Goal: Use online tool/utility: Utilize a website feature to perform a specific function

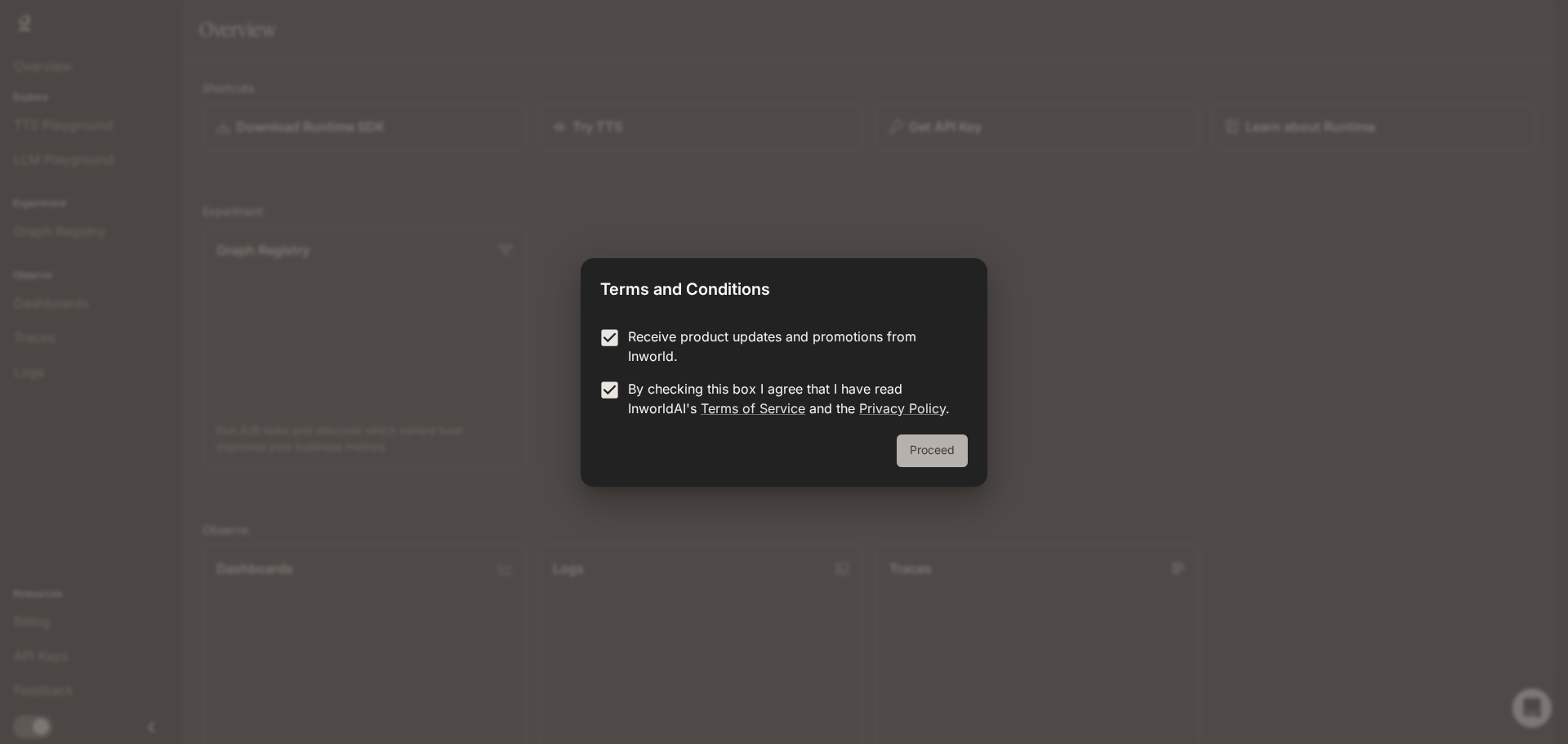
click at [913, 438] on button "Proceed" at bounding box center [932, 450] width 71 height 32
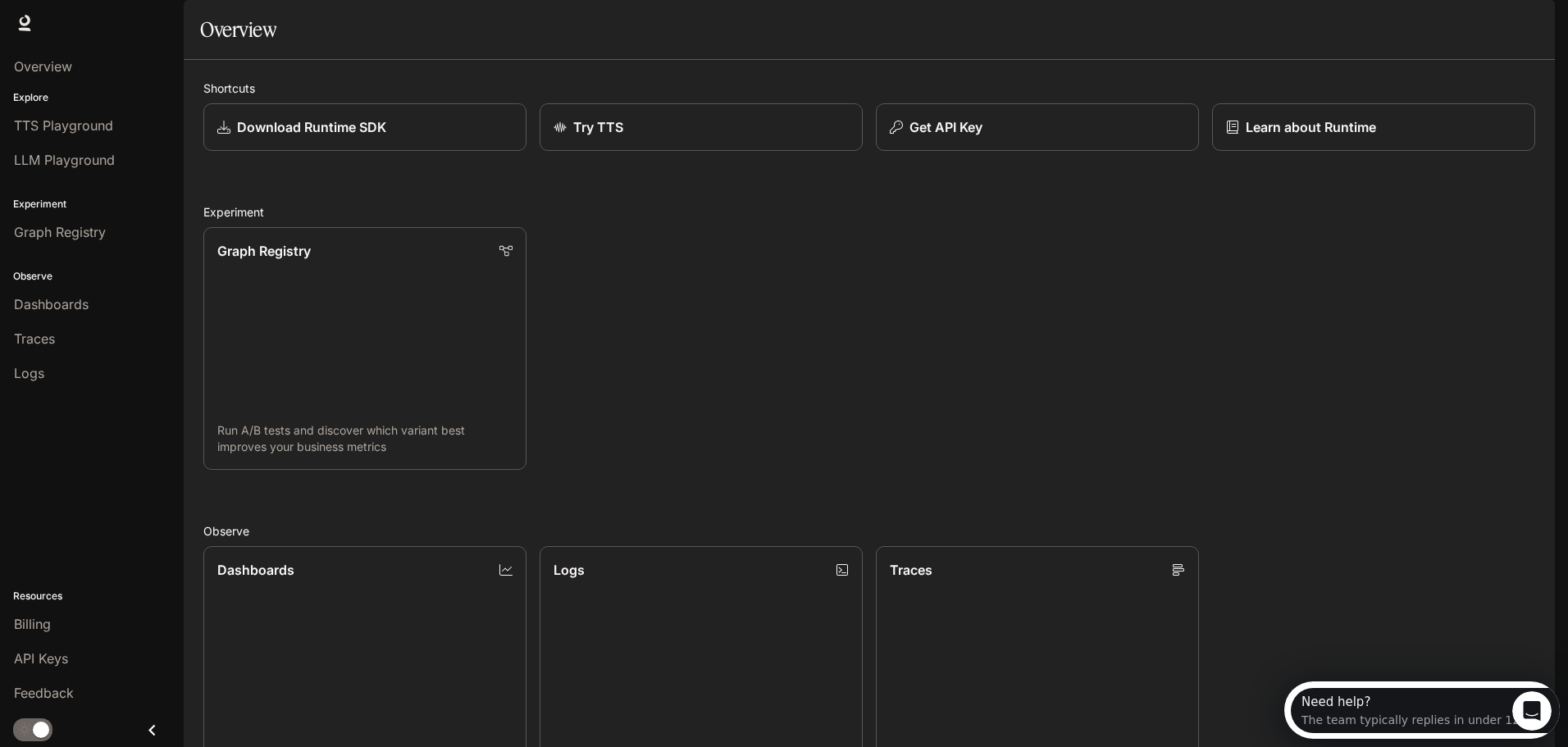
click at [840, 307] on div "Graph Registry Run A/B tests and discover which variant best improves your busi…" at bounding box center [863, 342] width 1344 height 256
click at [26, 15] on icon at bounding box center [25, 23] width 17 height 17
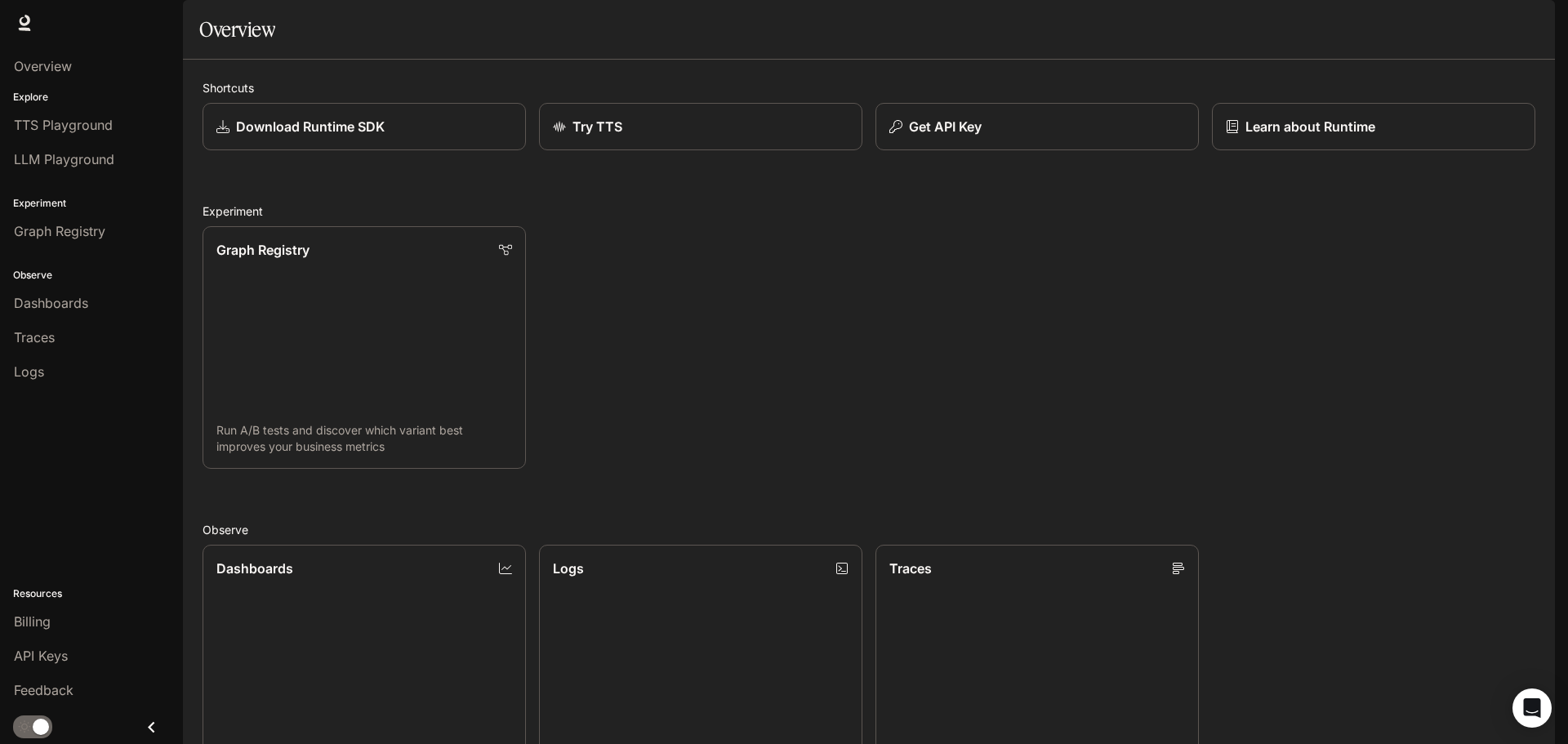
click at [1527, 21] on img "button" at bounding box center [1532, 23] width 23 height 23
click at [945, 391] on div at bounding box center [784, 372] width 1568 height 744
click at [1547, 31] on button "button" at bounding box center [1531, 22] width 32 height 32
click at [1534, 26] on div at bounding box center [784, 372] width 1568 height 744
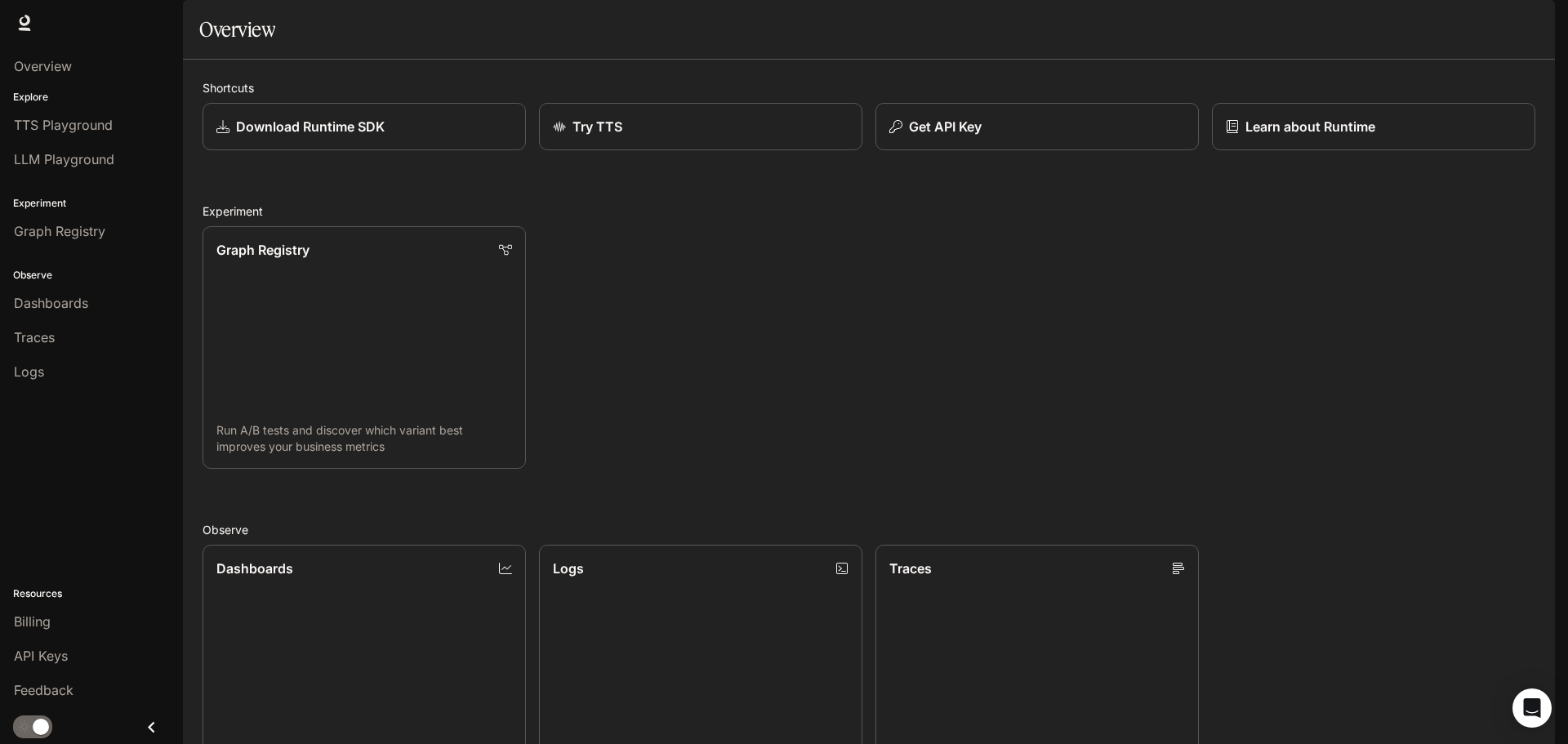
click at [1534, 26] on img "button" at bounding box center [1532, 23] width 23 height 23
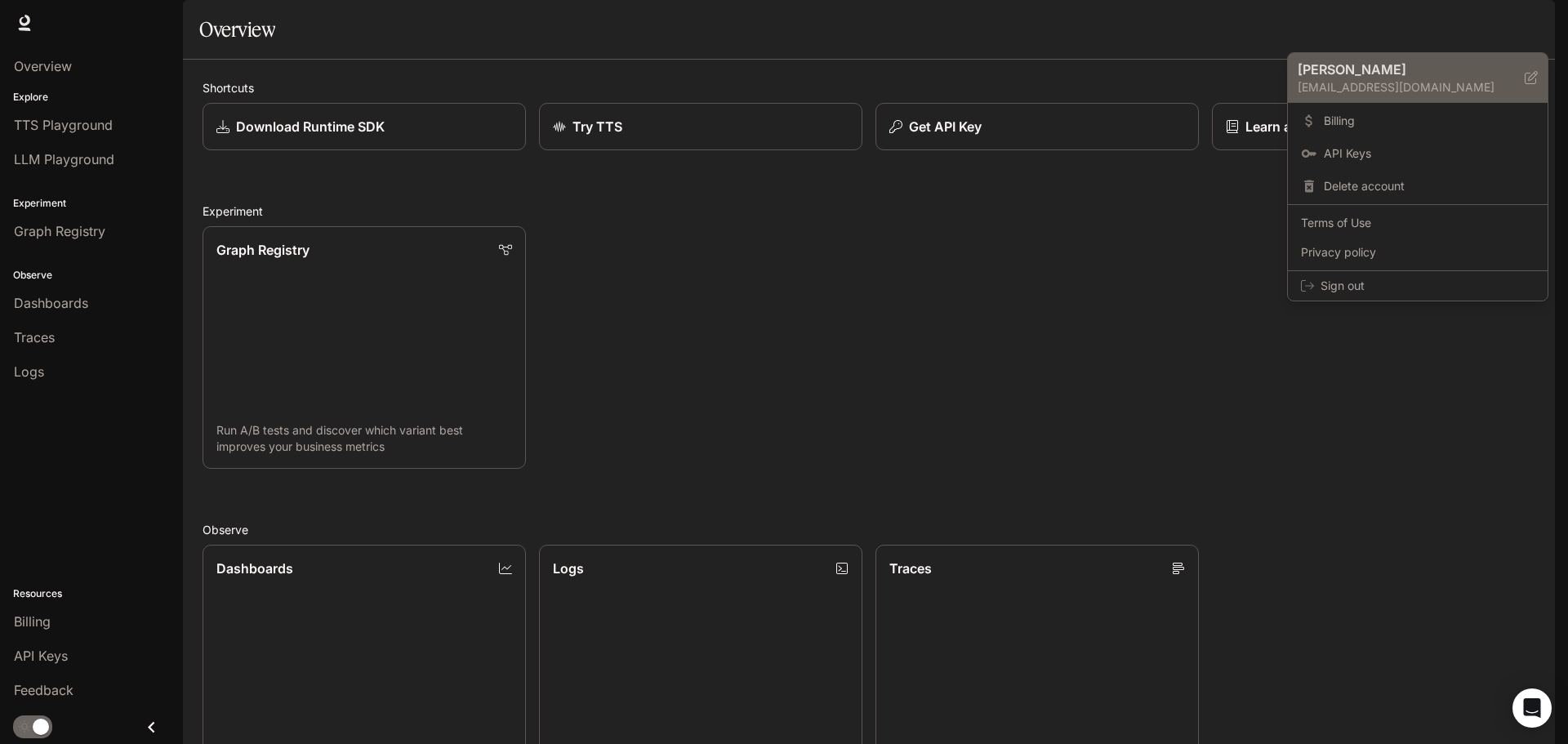
click at [1428, 80] on p "felipeserafim286@gmail.com" at bounding box center [1411, 88] width 227 height 17
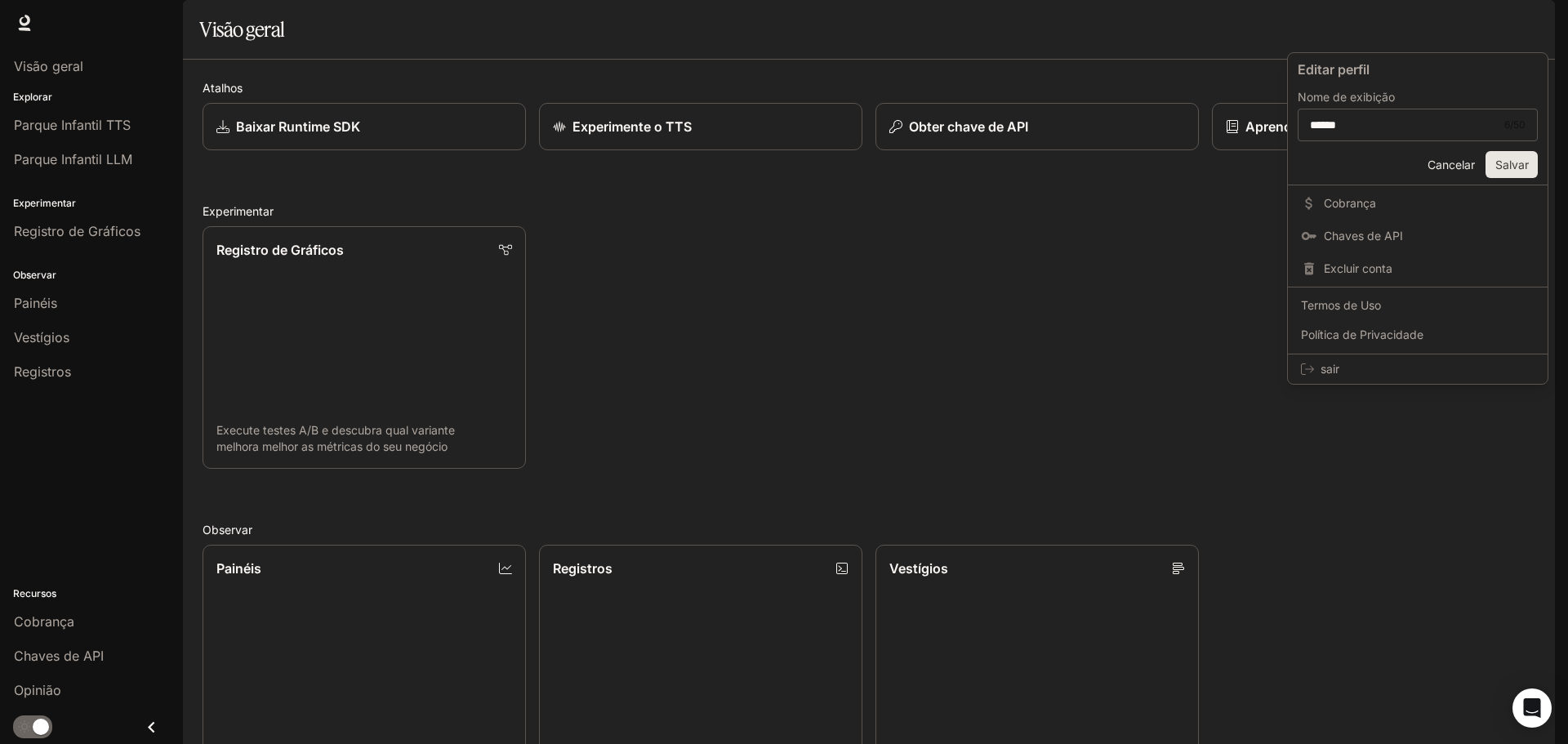
drag, startPoint x: 722, startPoint y: 140, endPoint x: 734, endPoint y: 143, distance: 12.4
click at [722, 140] on div at bounding box center [784, 372] width 1568 height 744
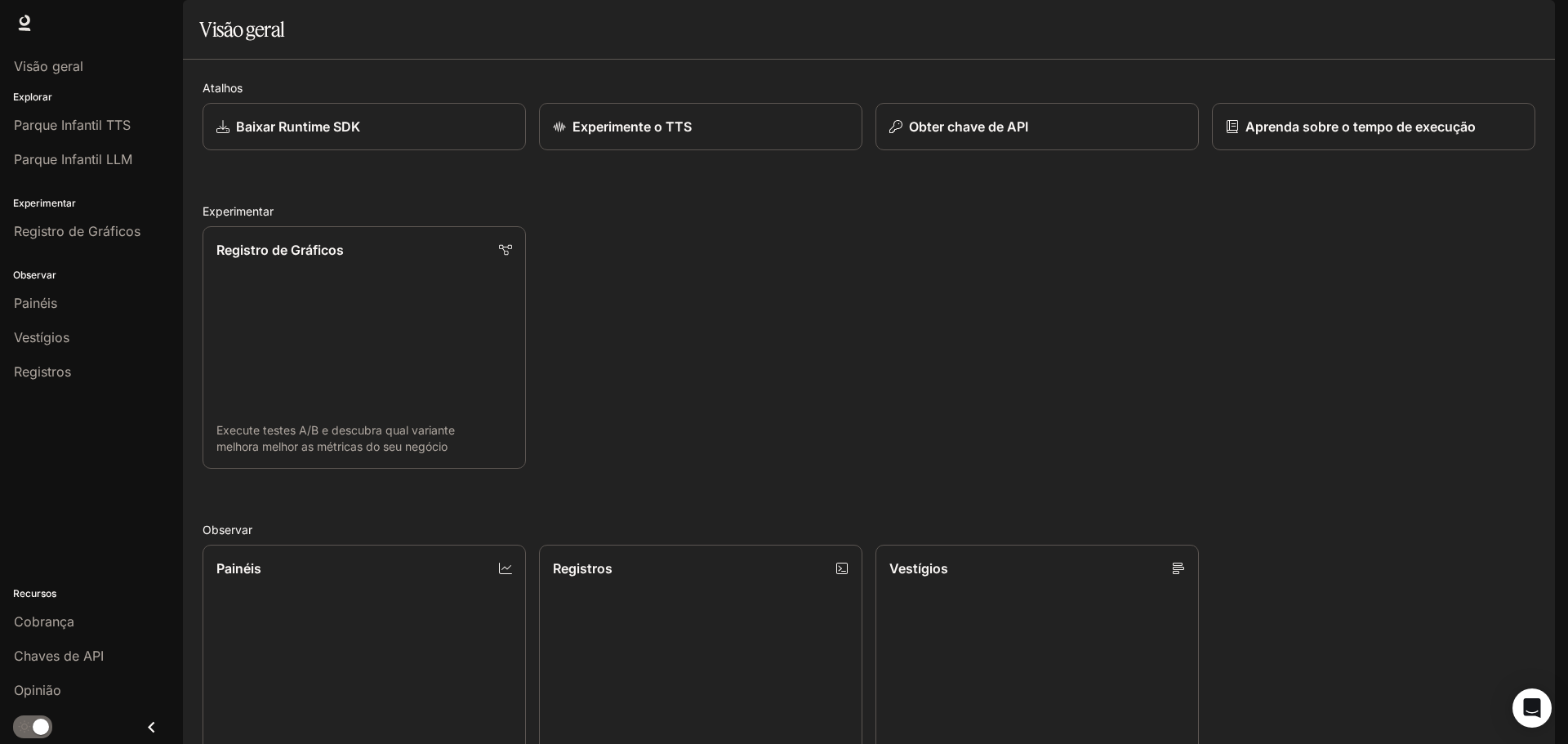
scroll to position [0, 0]
click at [82, 70] on font "Visão geral" at bounding box center [49, 66] width 70 height 17
click at [93, 699] on div "Opinião" at bounding box center [91, 690] width 155 height 20
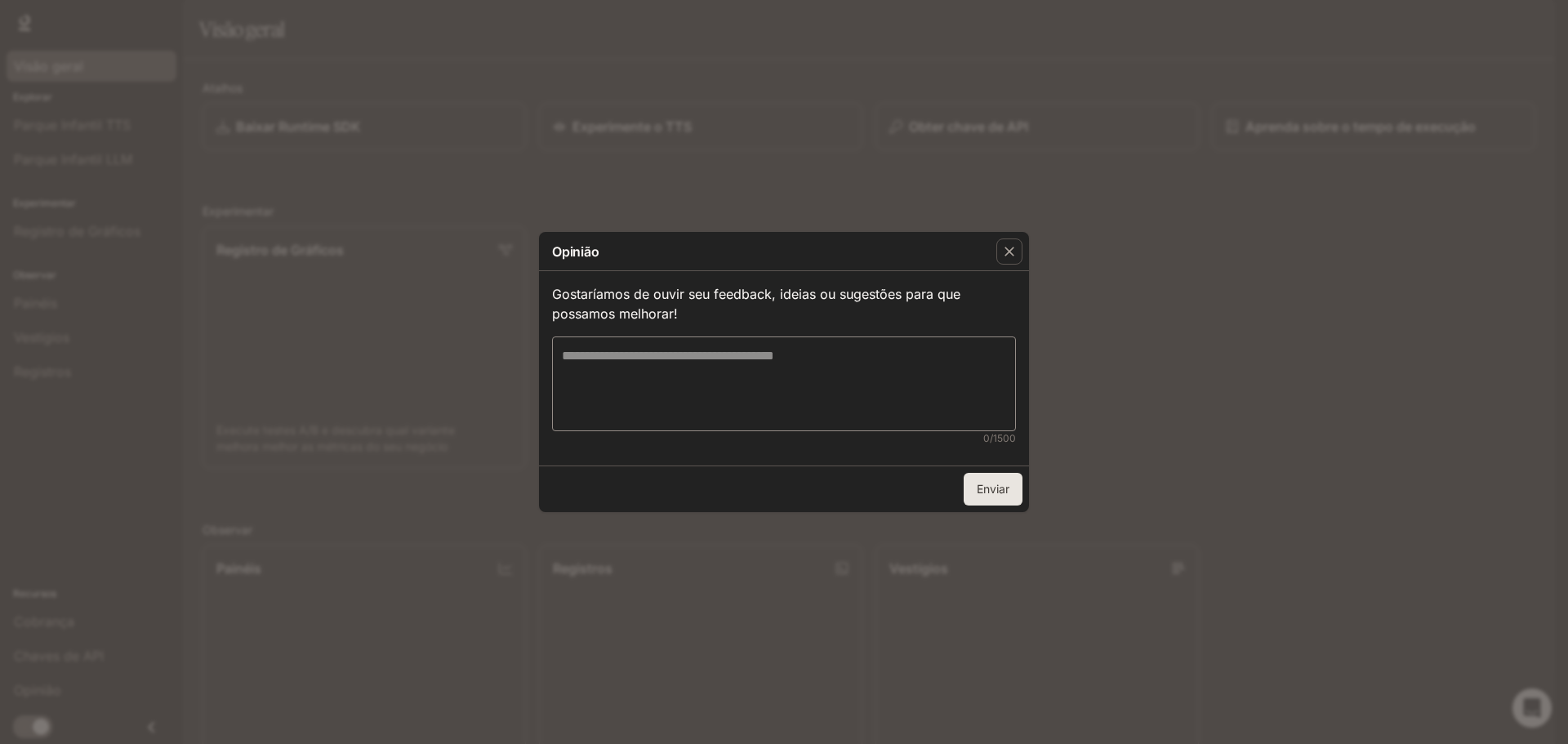
click at [1012, 257] on icon "button" at bounding box center [1009, 252] width 17 height 17
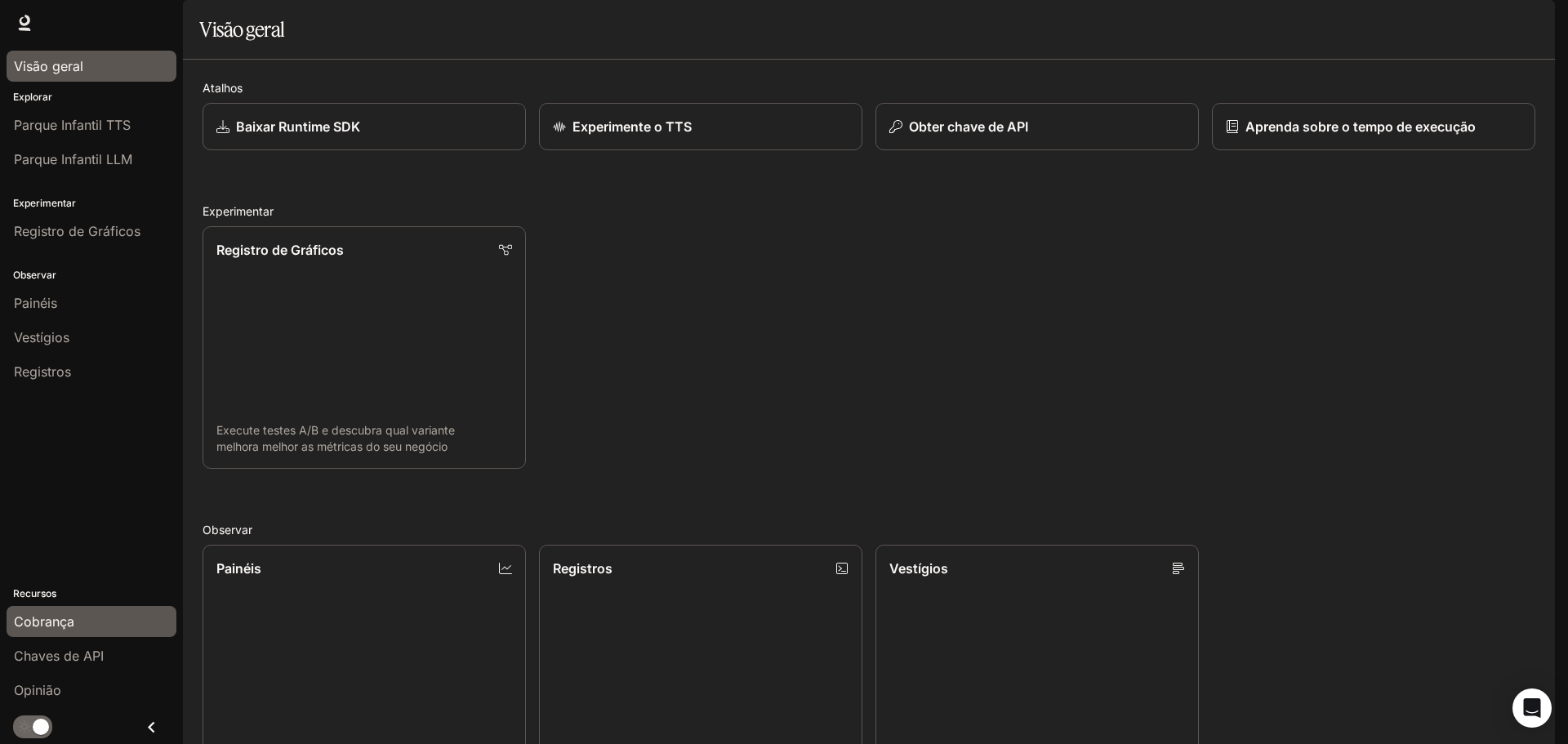
click at [118, 615] on div "Cobrança" at bounding box center [91, 622] width 155 height 20
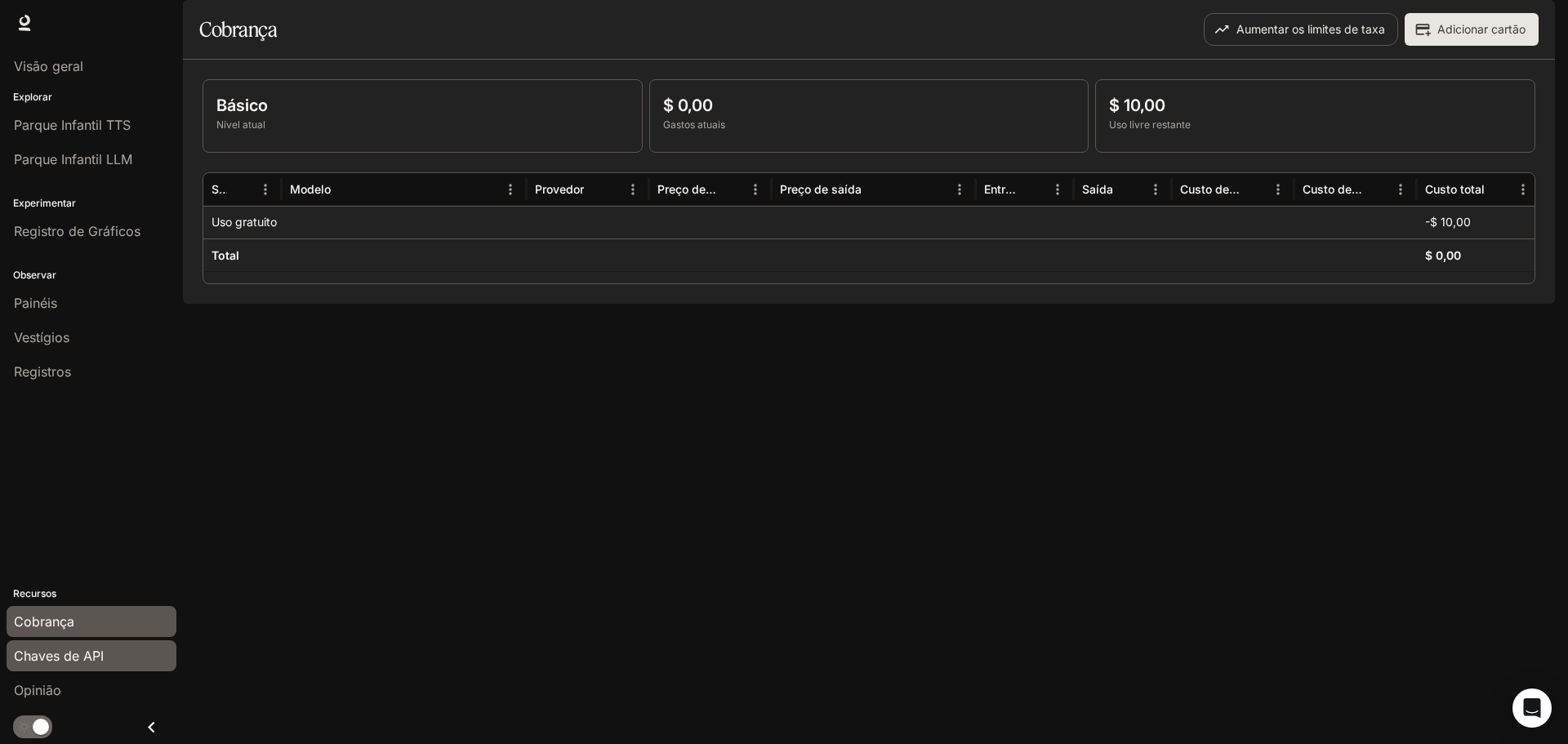
click at [105, 649] on div "Chaves de API" at bounding box center [91, 656] width 155 height 20
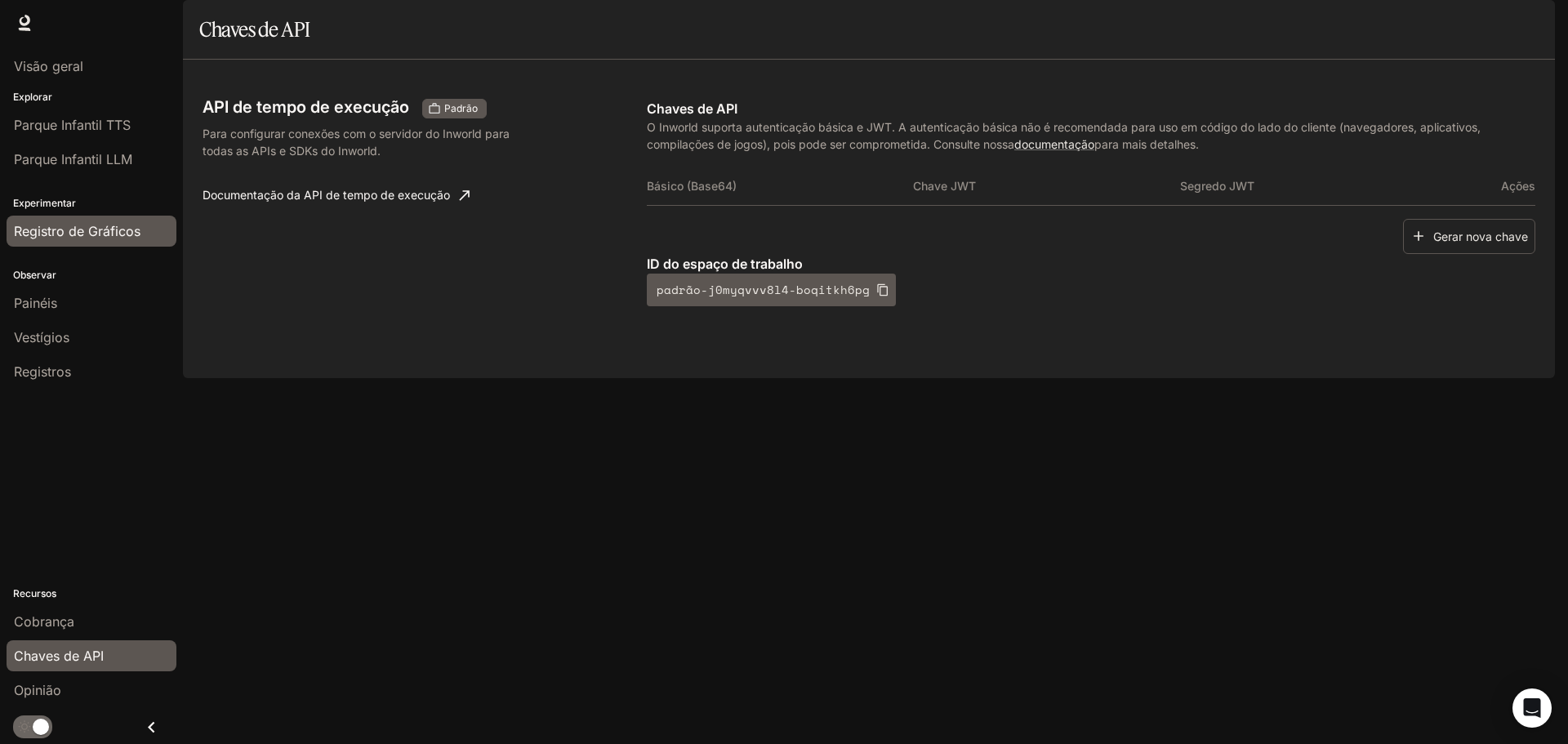
click at [131, 232] on font "Registro de Gráficos" at bounding box center [77, 231] width 127 height 17
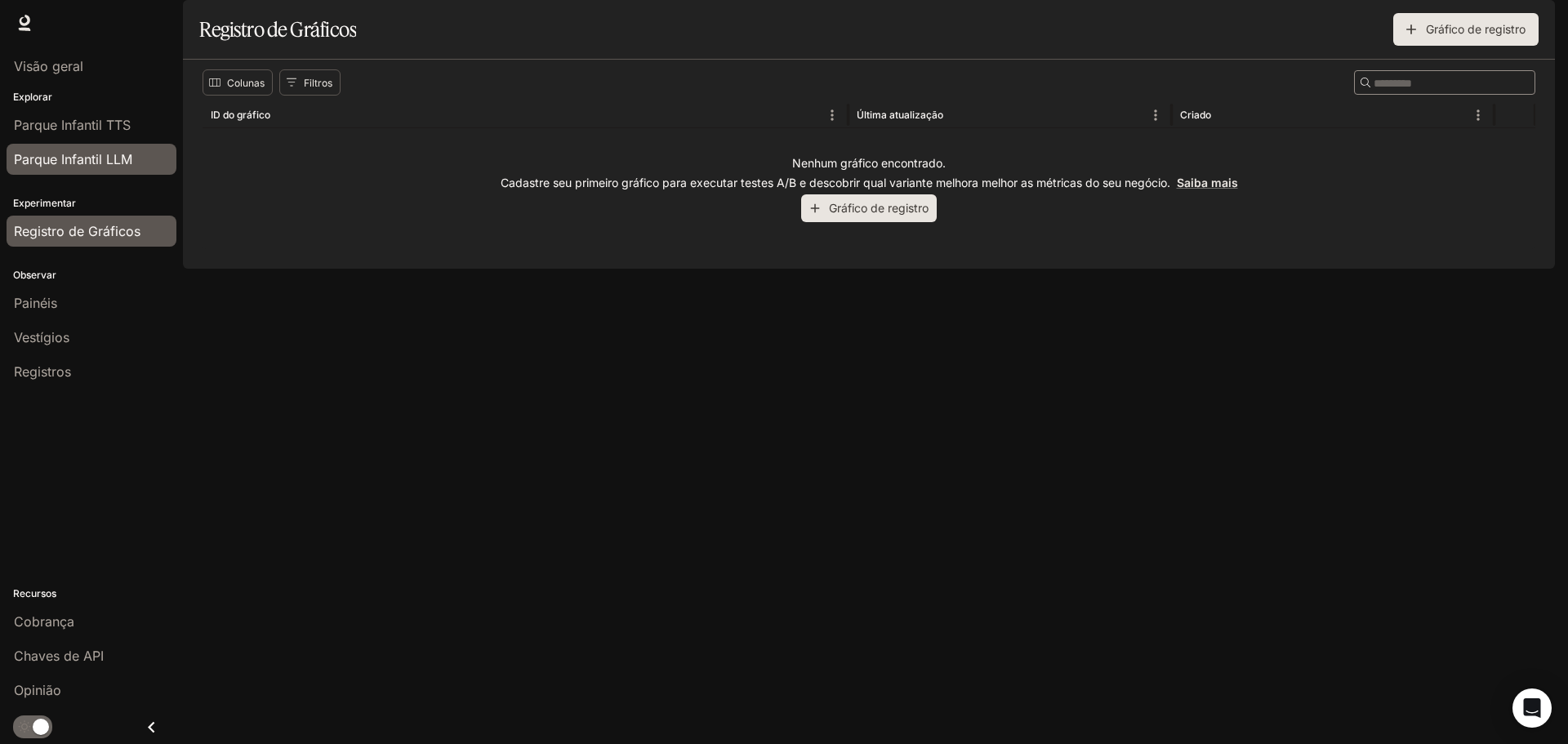
click at [93, 166] on font "Parque Infantil LLM" at bounding box center [73, 160] width 118 height 17
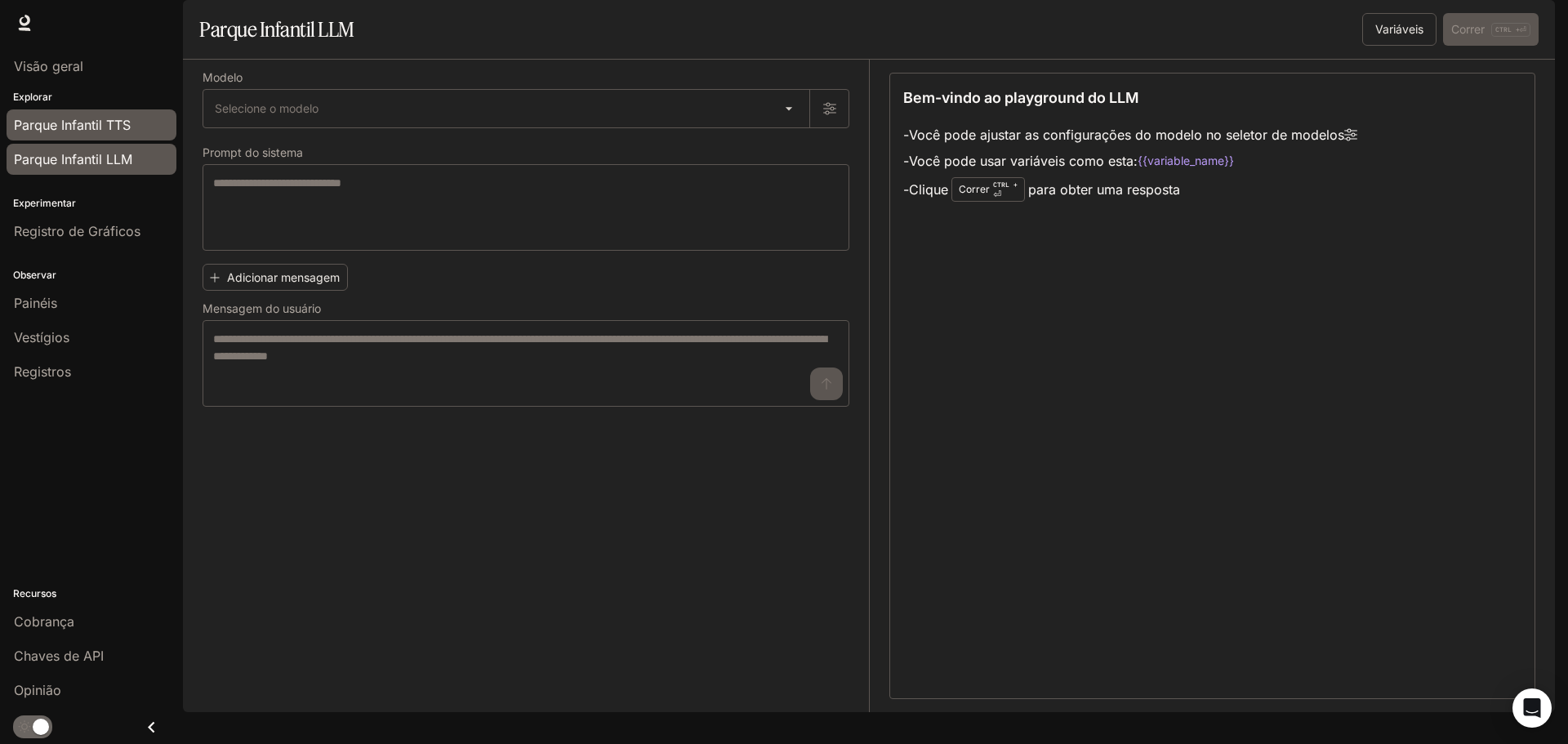
click at [112, 116] on span "Parque Infantil TTS" at bounding box center [72, 125] width 117 height 20
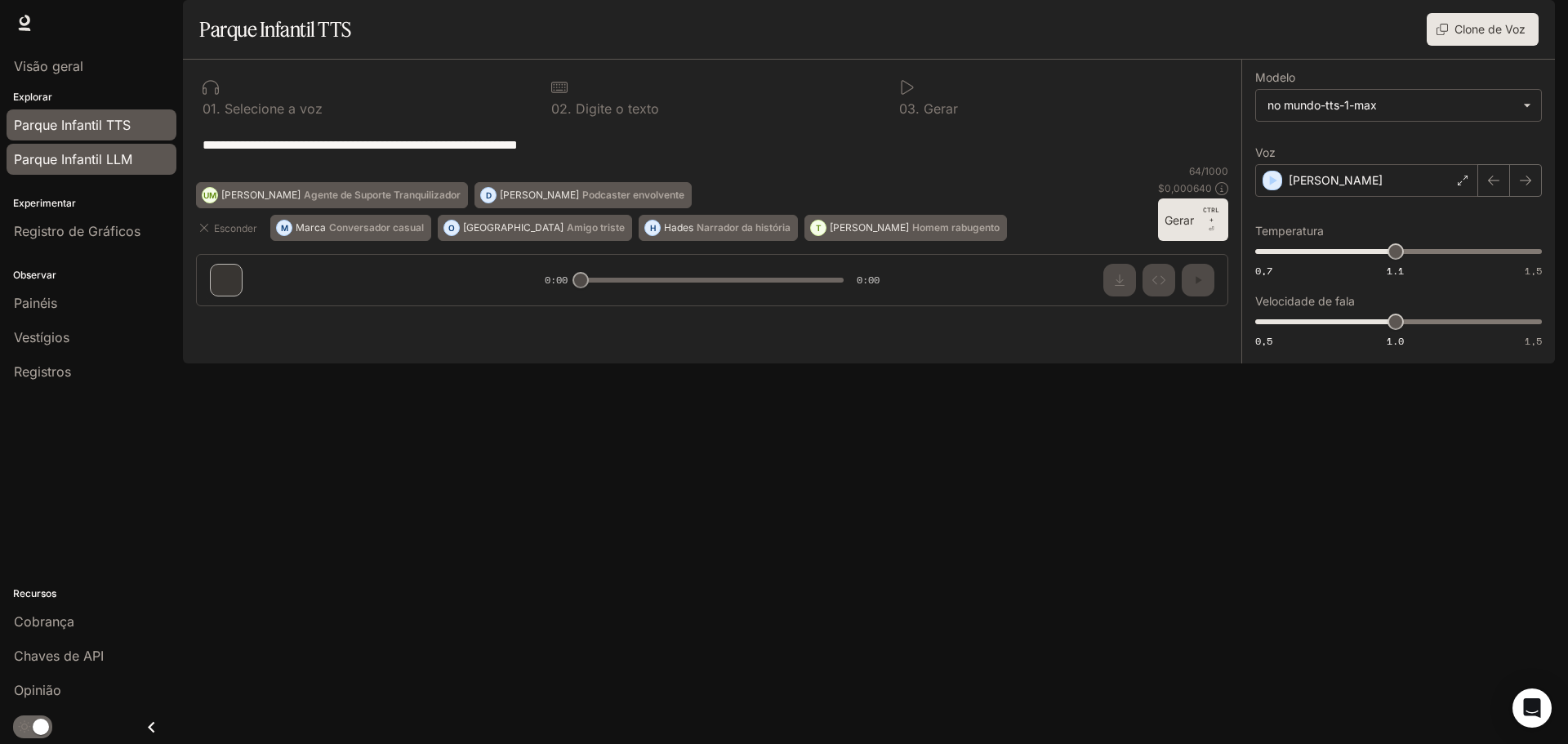
click at [125, 156] on font "Parque Infantil LLM" at bounding box center [73, 160] width 118 height 17
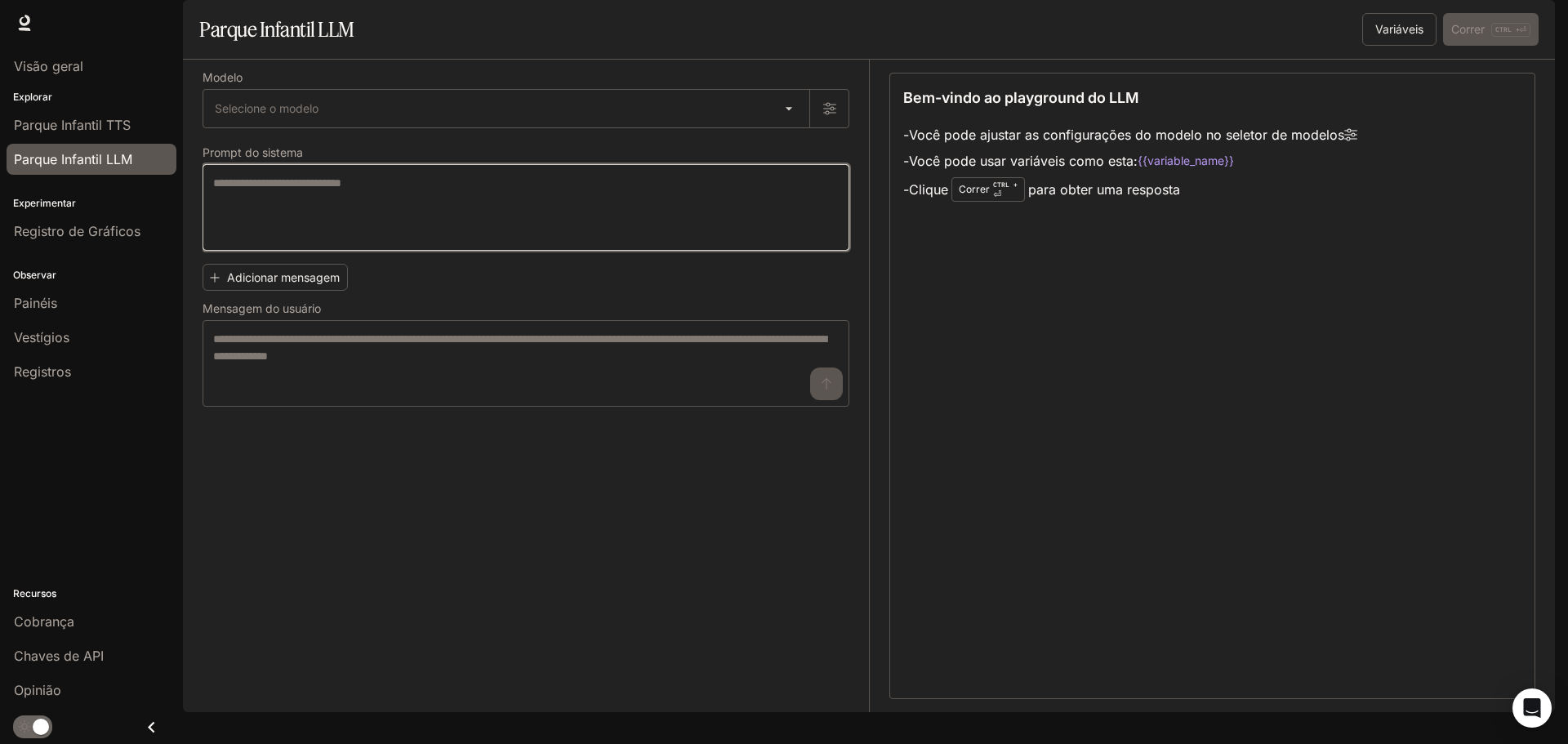
click at [362, 235] on textarea at bounding box center [526, 207] width 626 height 65
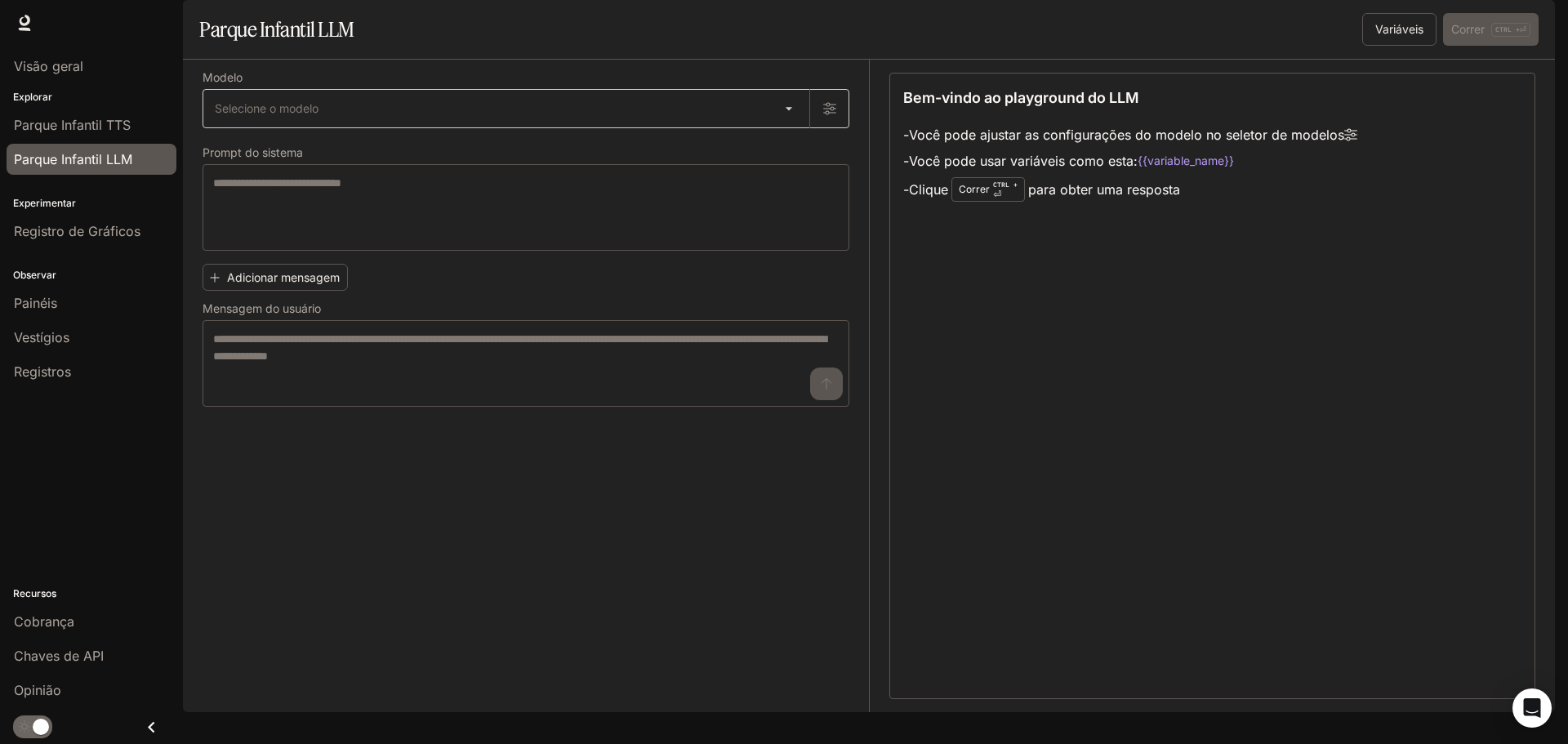
click at [774, 151] on body "Ir para o conteúdo principal Tempo de execução Tempo de execução Documentação D…" at bounding box center [784, 372] width 1568 height 744
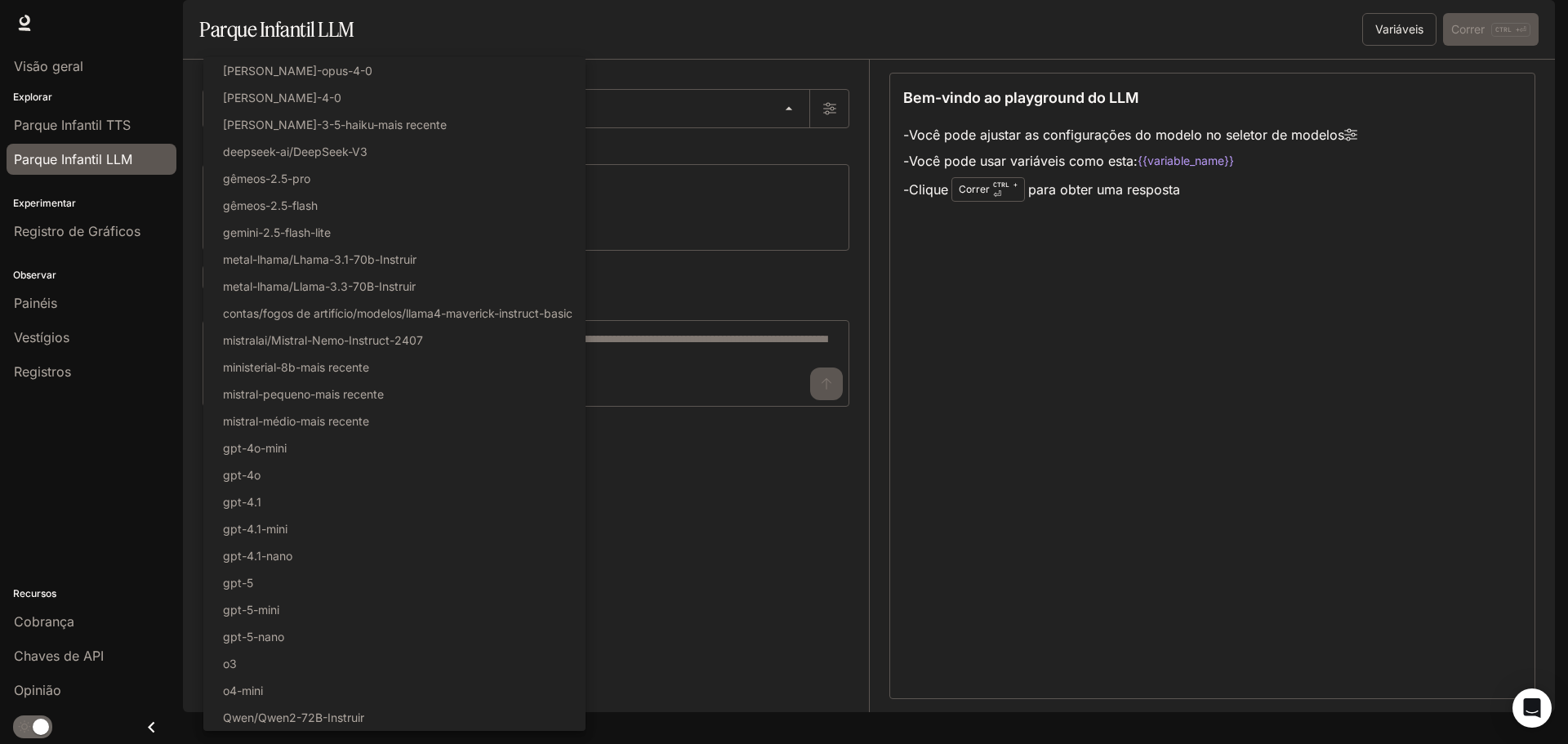
click at [715, 89] on div at bounding box center [784, 372] width 1568 height 744
